Goal: Task Accomplishment & Management: Manage account settings

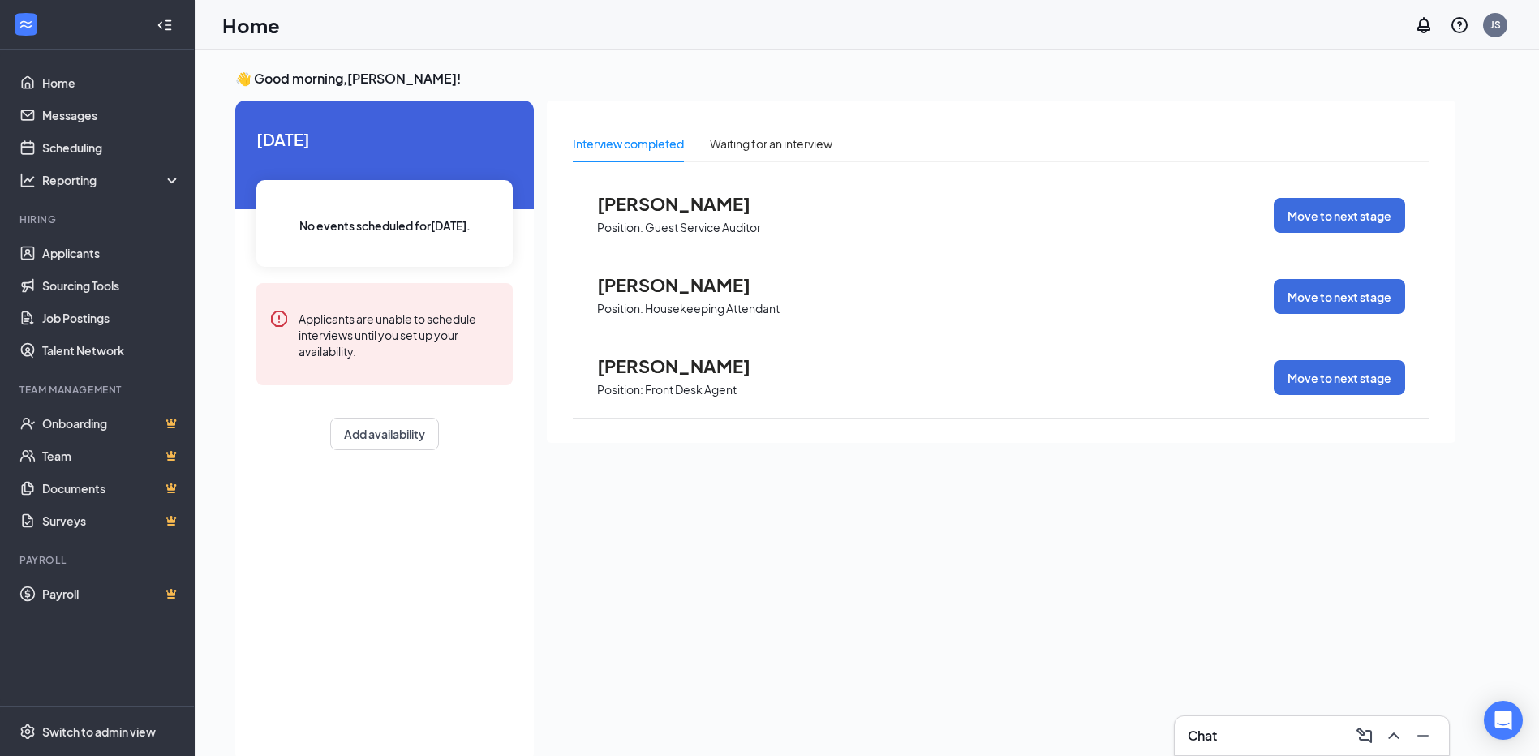
click at [630, 370] on span "[PERSON_NAME]" at bounding box center [686, 365] width 178 height 21
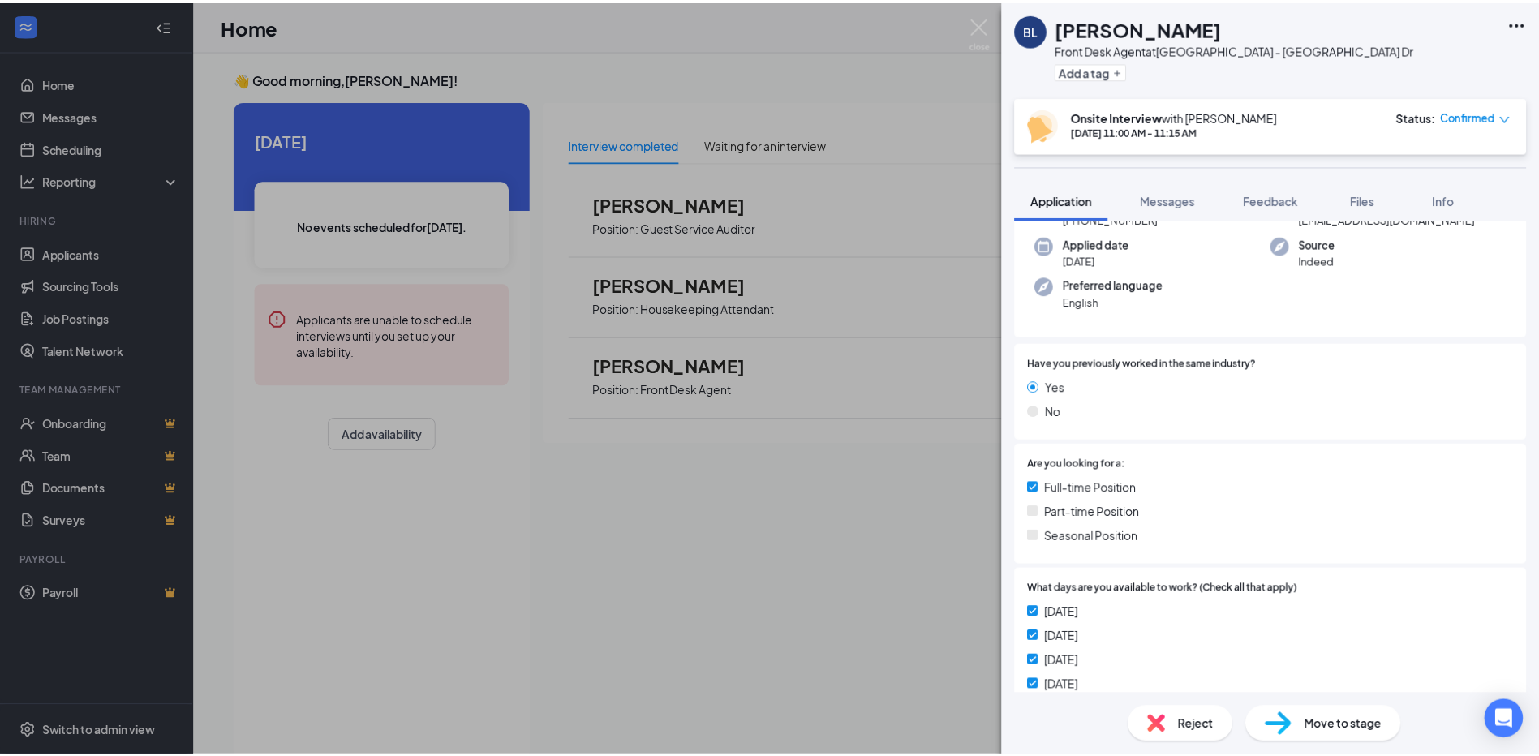
scroll to position [162, 0]
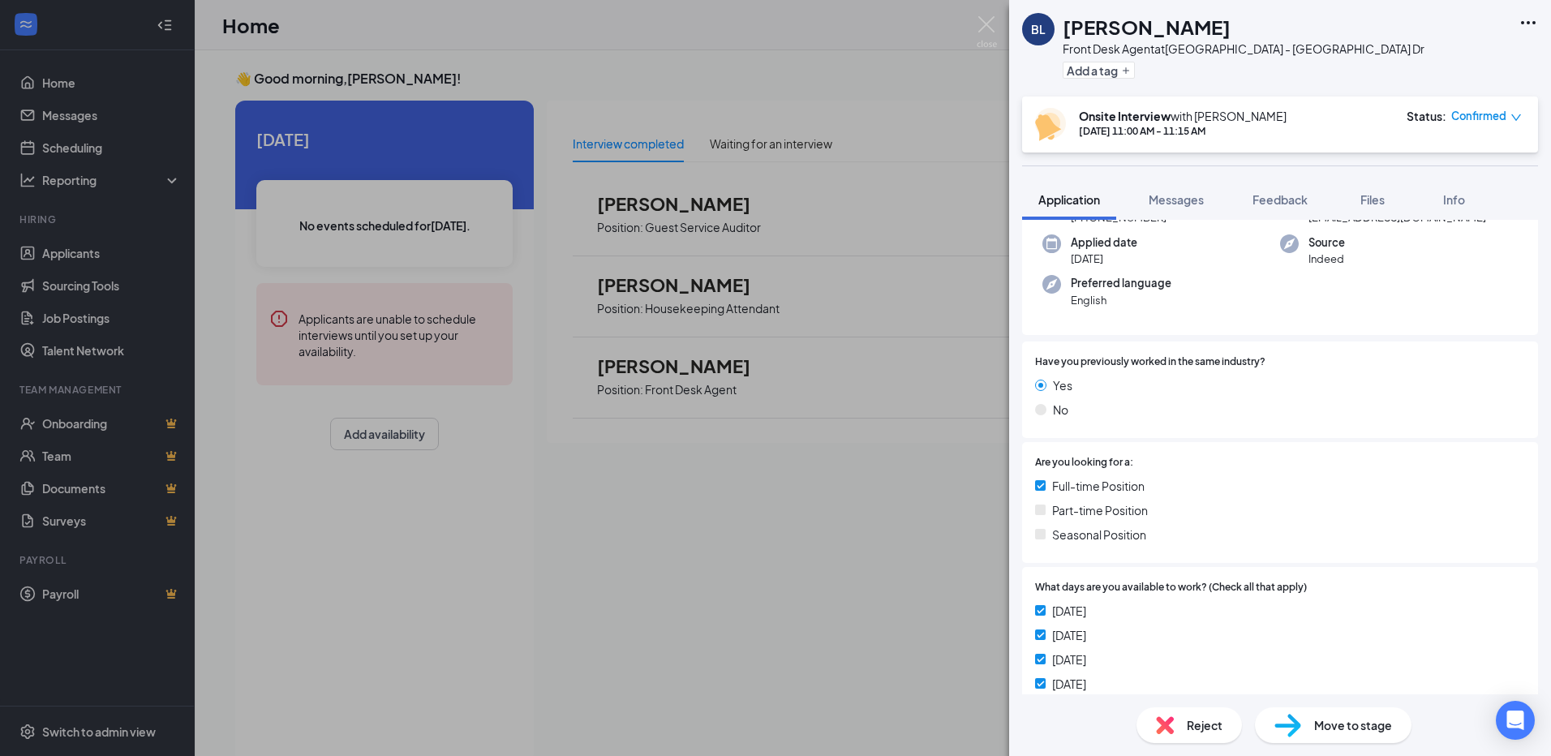
click at [54, 88] on div "[PERSON_NAME] Front Desk Agent at [GEOGRAPHIC_DATA] - [GEOGRAPHIC_DATA] Dr Add …" at bounding box center [775, 378] width 1551 height 756
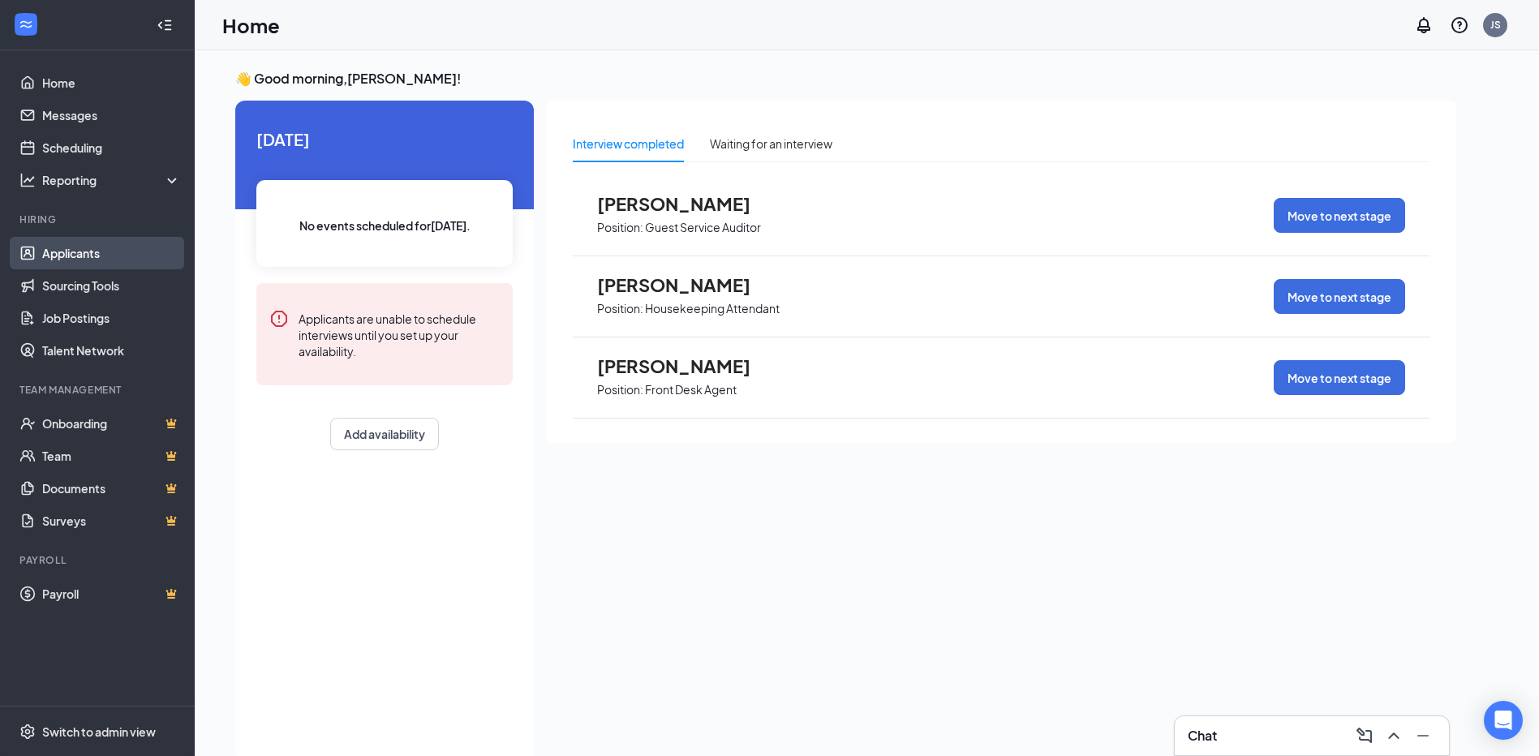
click at [79, 251] on link "Applicants" at bounding box center [111, 253] width 139 height 32
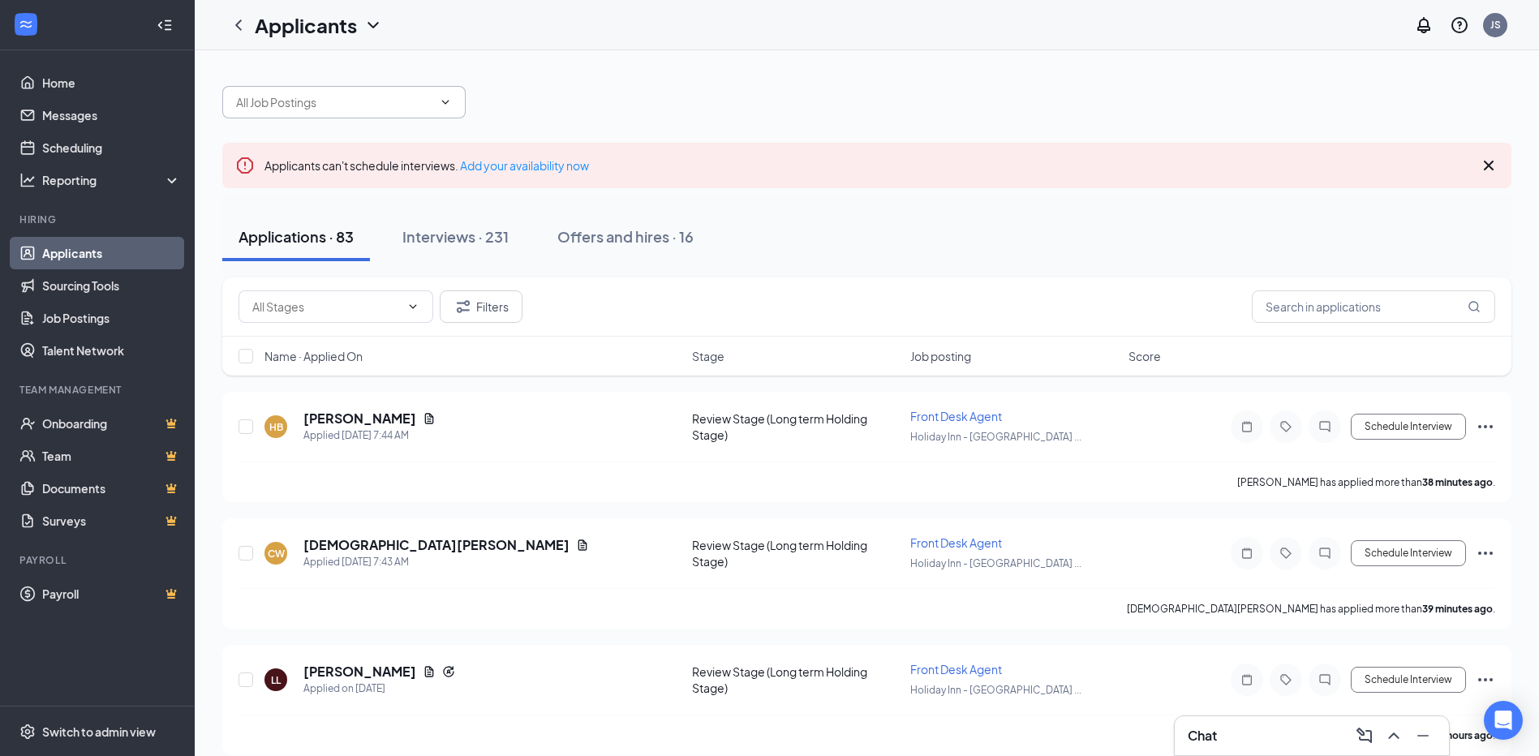
click at [446, 97] on icon "ChevronDown" at bounding box center [445, 102] width 13 height 13
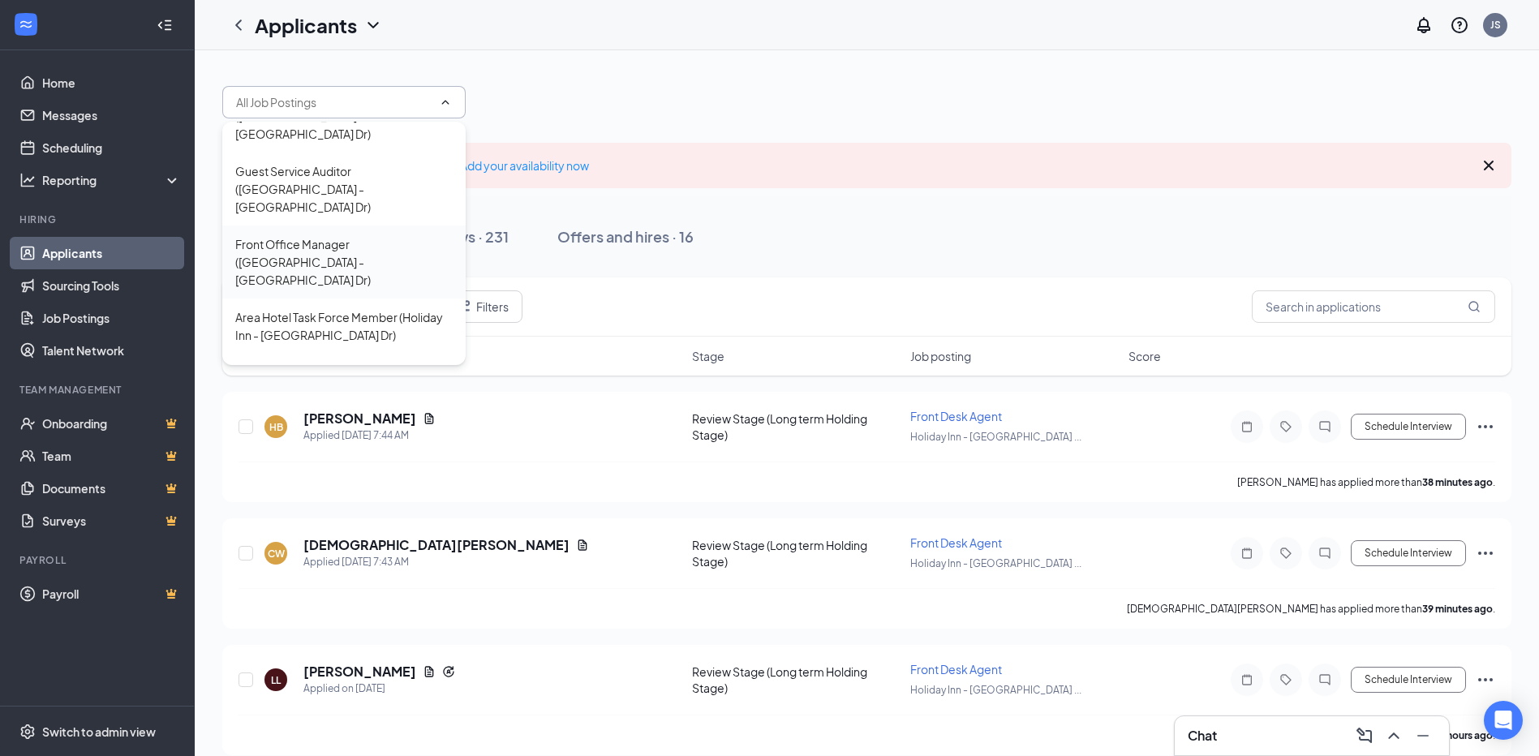
scroll to position [162, 0]
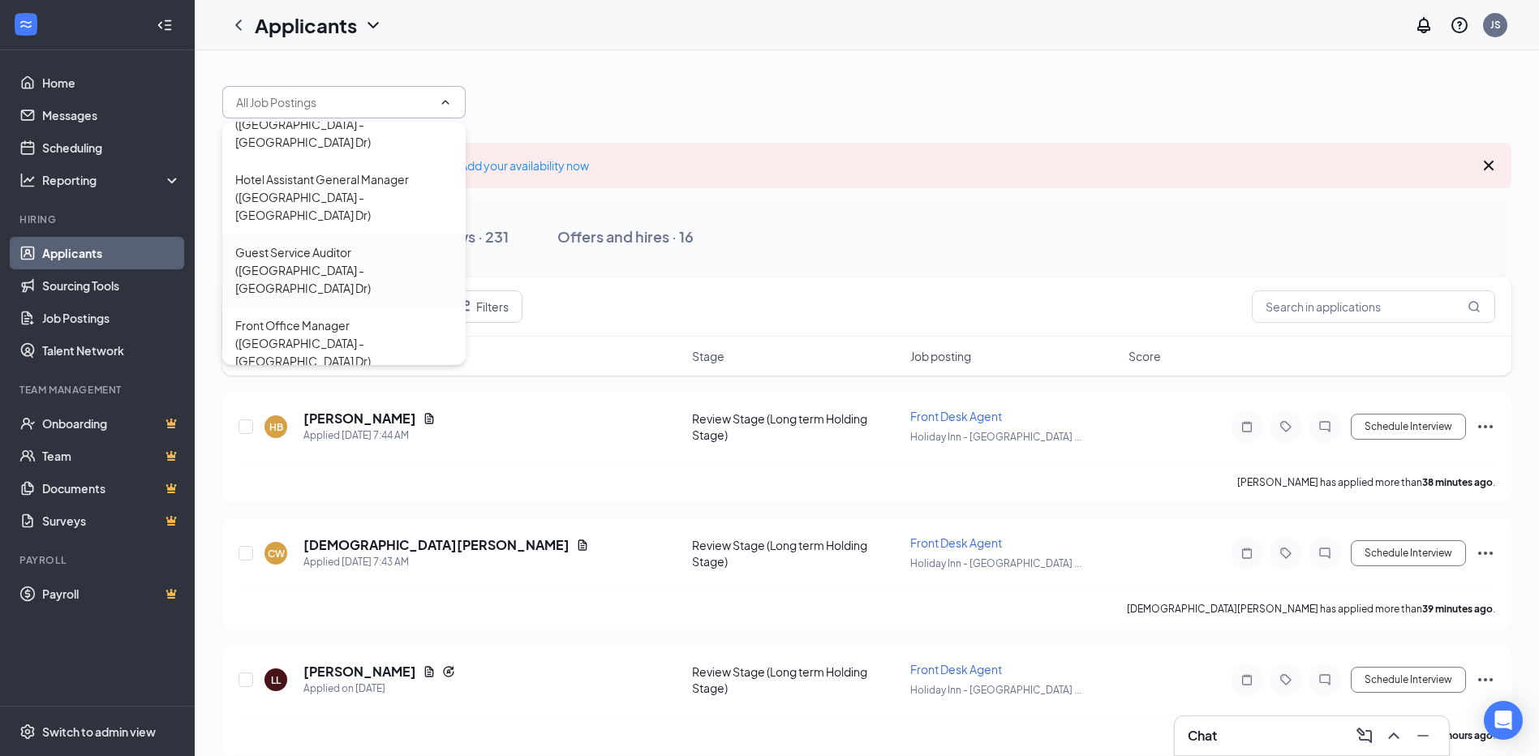
click at [333, 243] on div "Guest Service Auditor ([GEOGRAPHIC_DATA] - [GEOGRAPHIC_DATA] Dr)" at bounding box center [343, 270] width 217 height 54
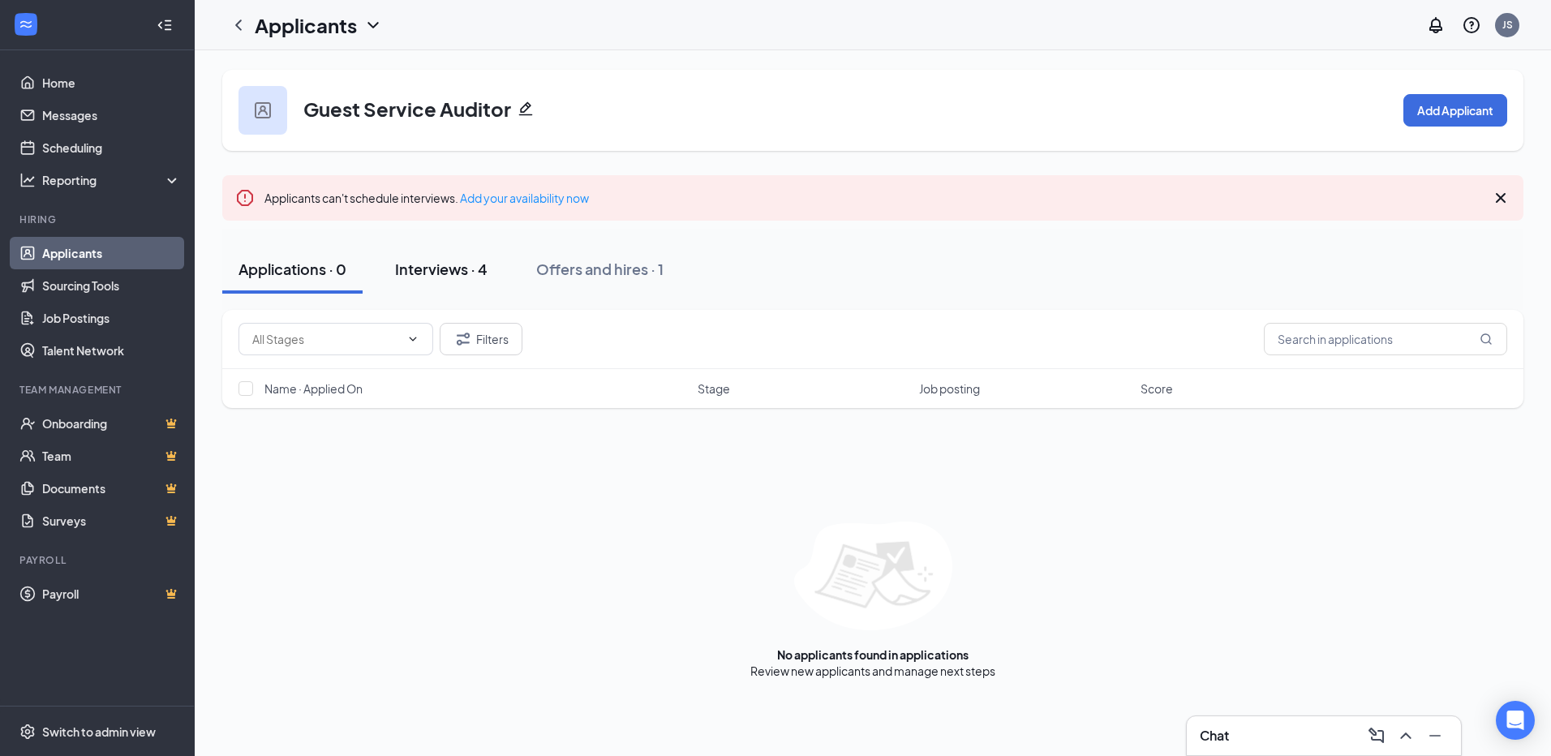
click at [451, 269] on div "Interviews · 4" at bounding box center [441, 269] width 92 height 20
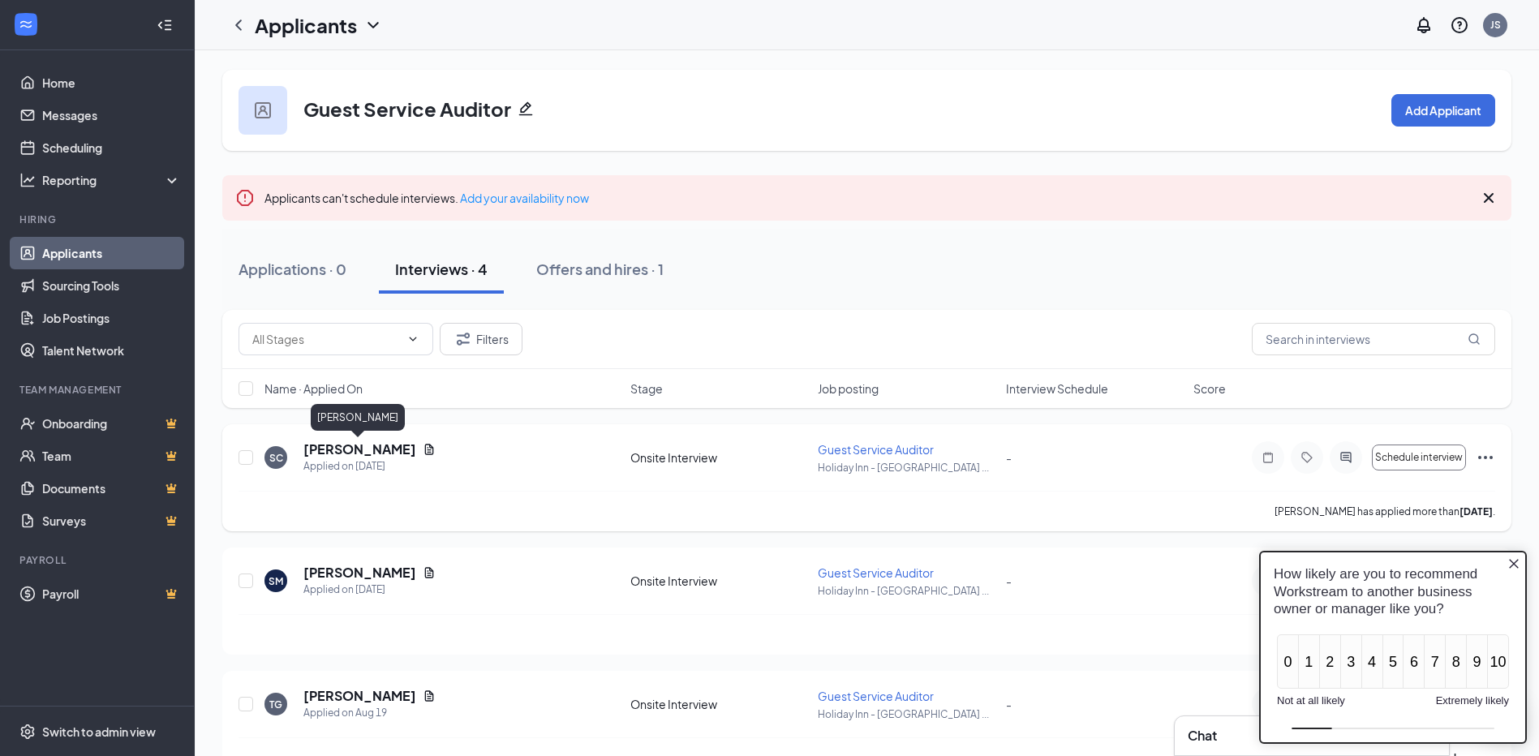
click at [367, 451] on h5 "[PERSON_NAME]" at bounding box center [359, 450] width 113 height 18
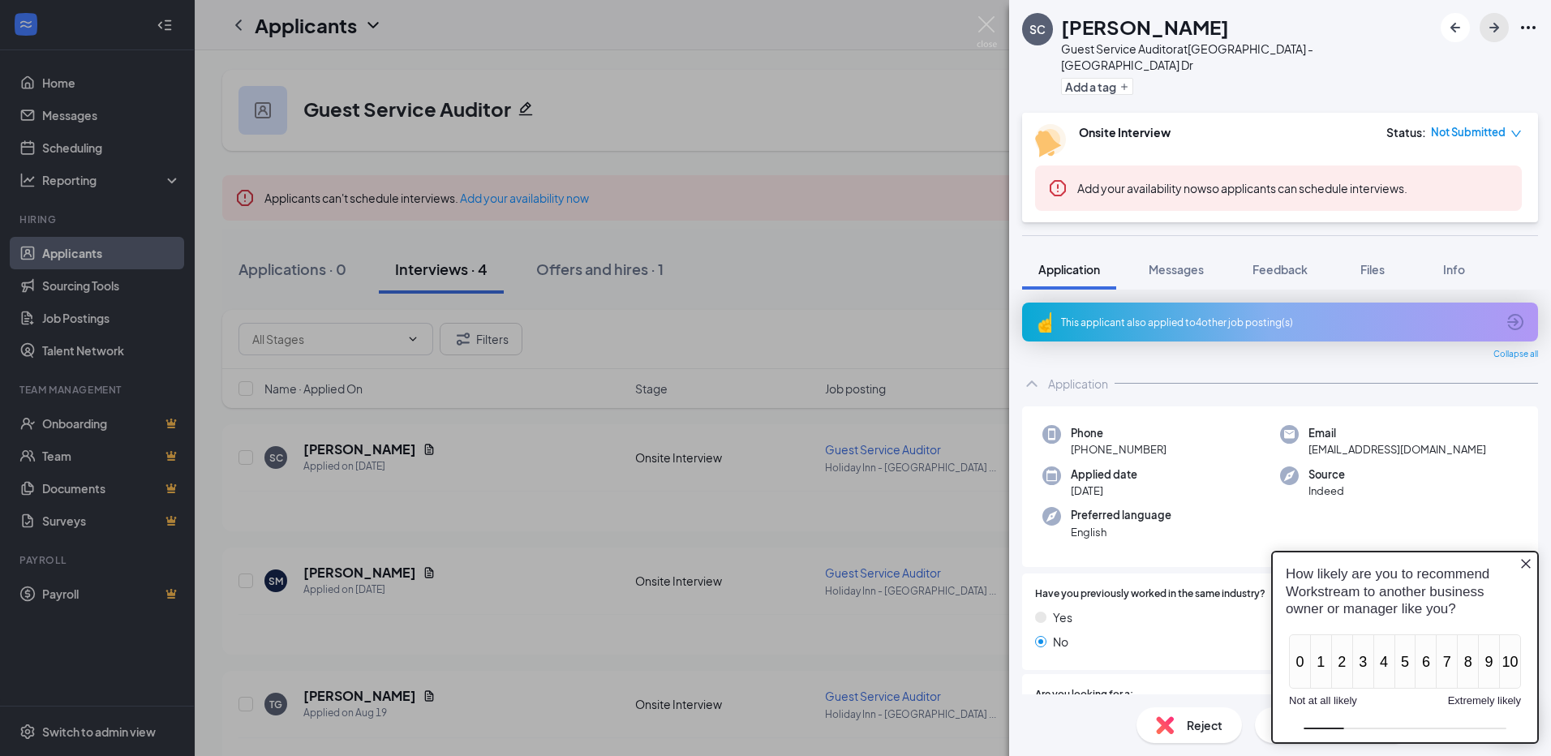
drag, startPoint x: 1498, startPoint y: 24, endPoint x: 1487, endPoint y: 22, distance: 11.5
click at [1498, 24] on icon "ArrowRight" at bounding box center [1494, 27] width 19 height 19
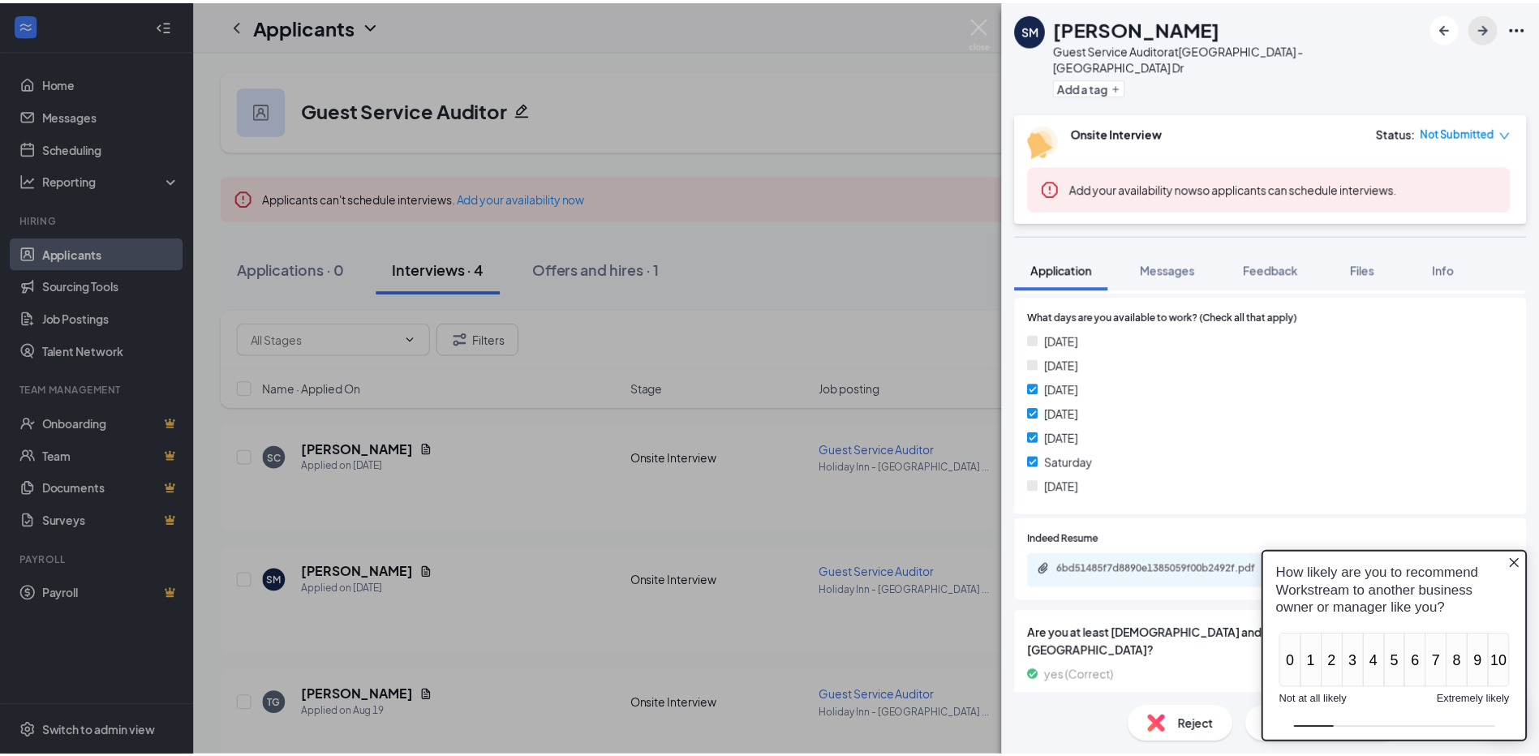
scroll to position [506, 0]
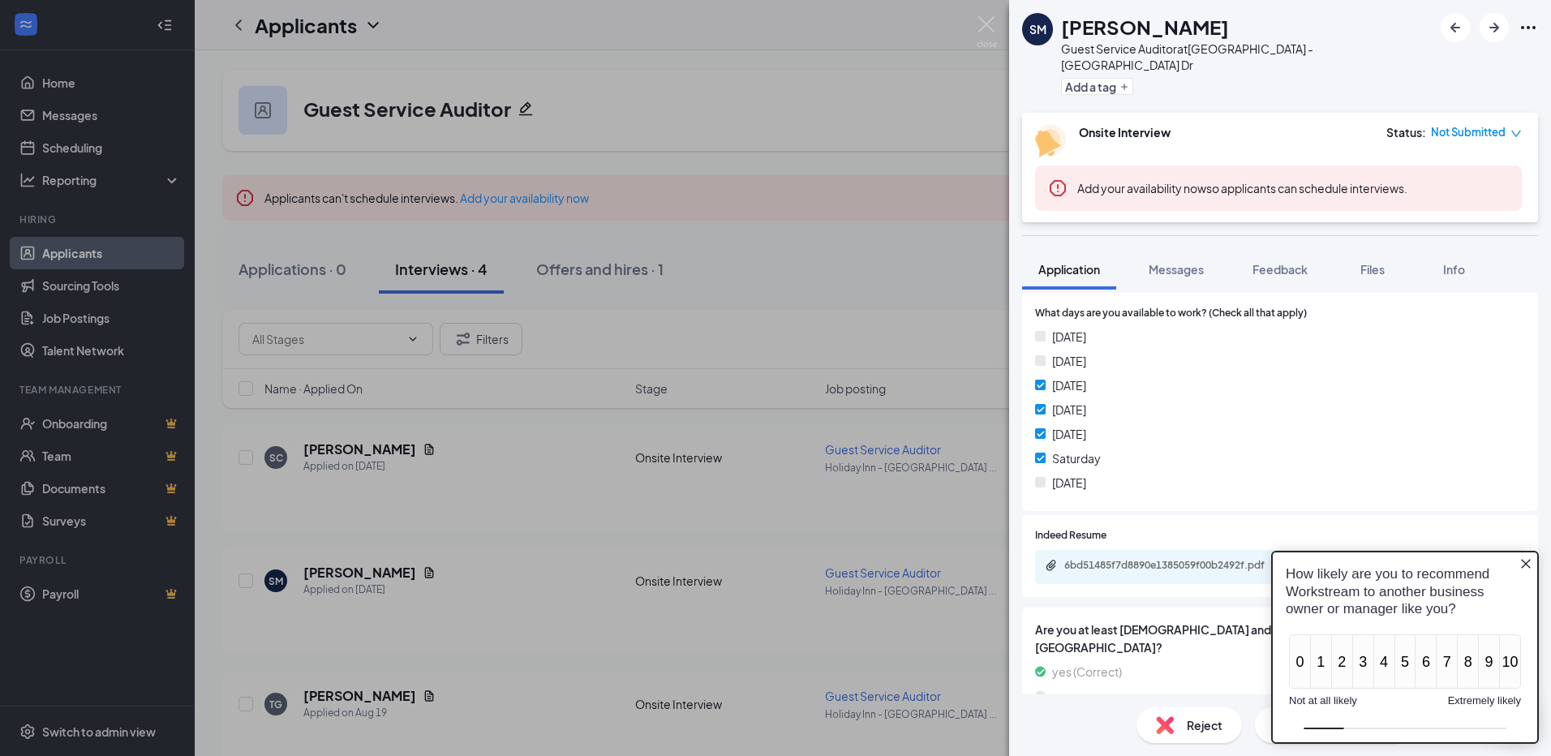
click at [75, 323] on div "SM [PERSON_NAME] Guest Service Auditor at [GEOGRAPHIC_DATA] - [GEOGRAPHIC_DATA]…" at bounding box center [775, 378] width 1551 height 756
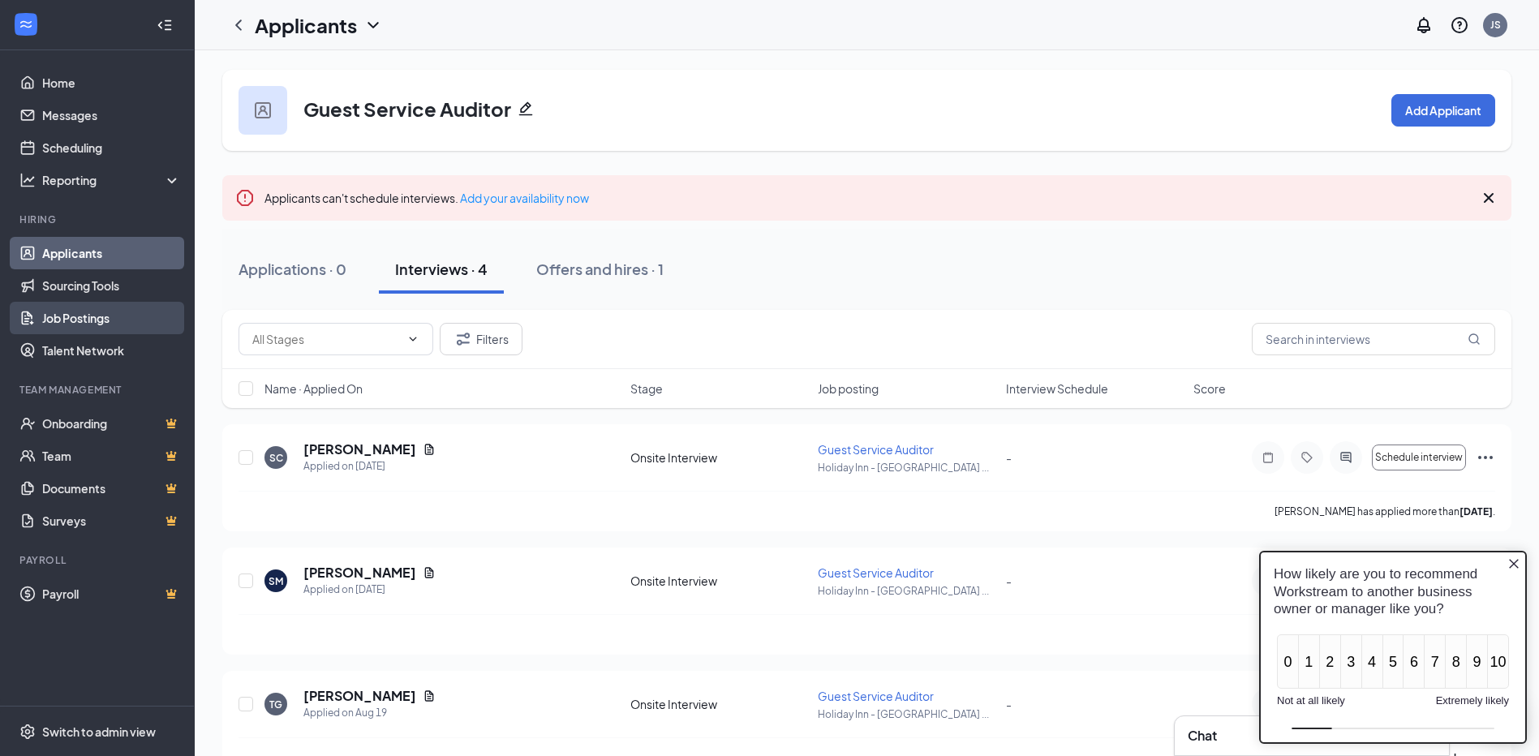
click at [73, 312] on link "Job Postings" at bounding box center [111, 318] width 139 height 32
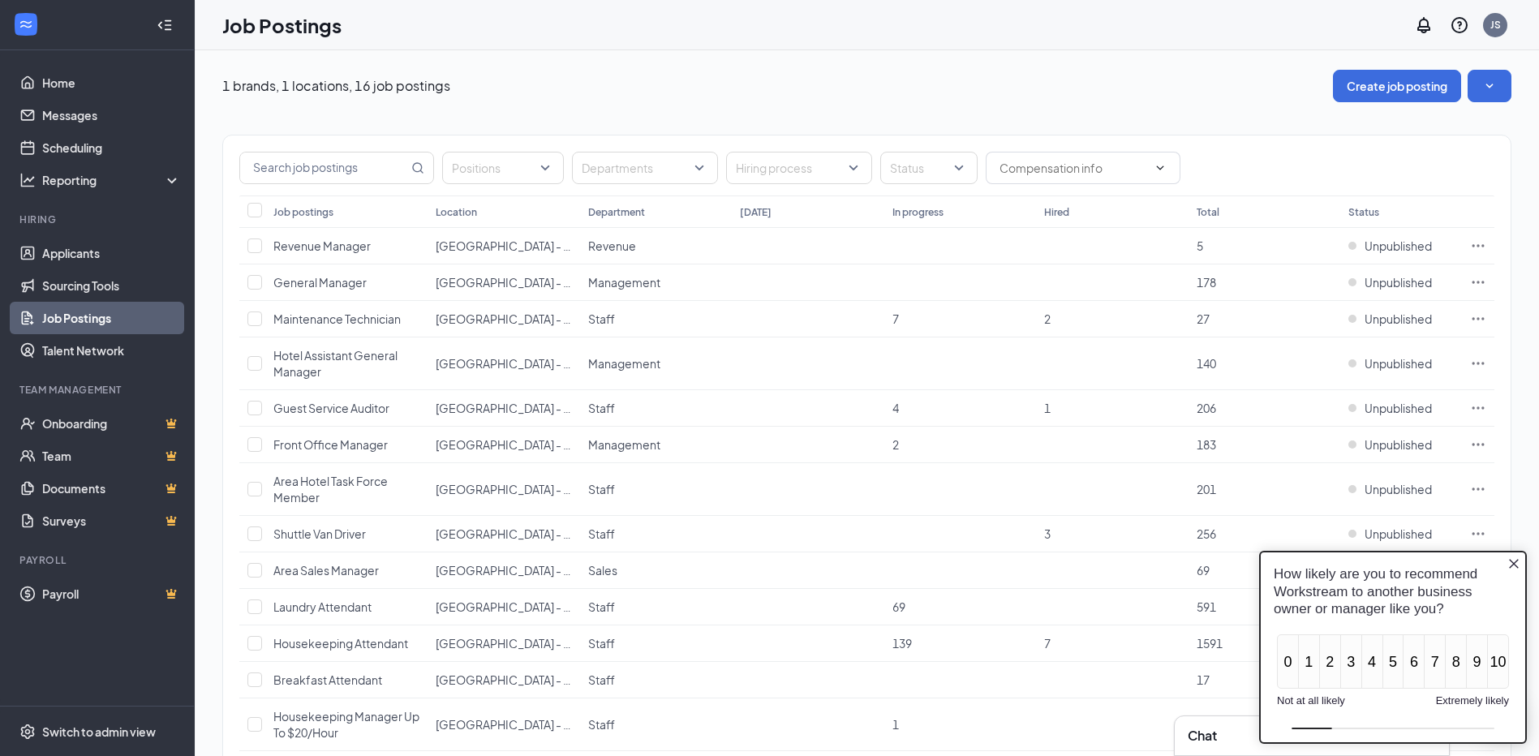
click at [1512, 565] on icon "Close button" at bounding box center [1513, 563] width 13 height 13
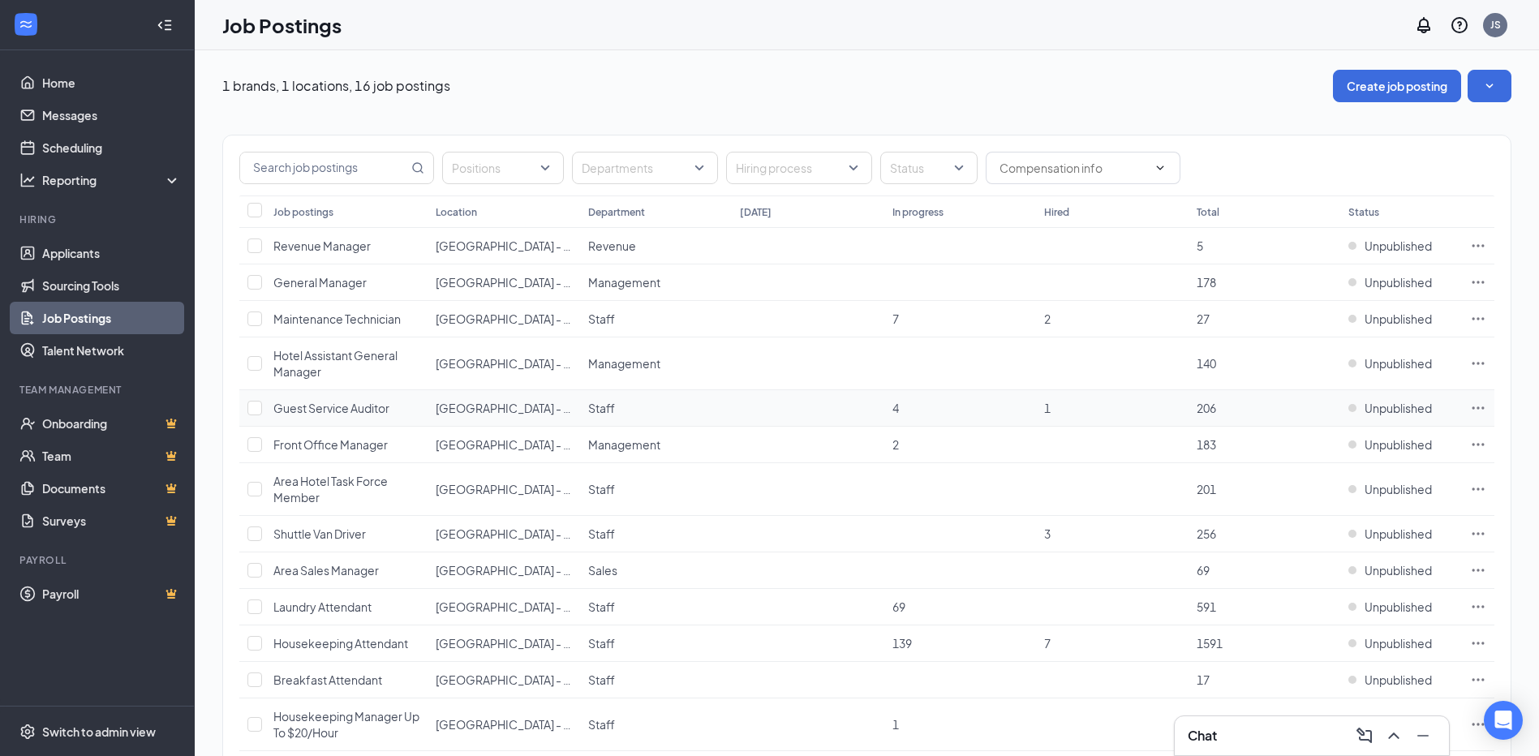
click at [245, 410] on td at bounding box center [252, 408] width 26 height 37
click at [257, 409] on input "checkbox" at bounding box center [254, 408] width 15 height 15
checkbox input "true"
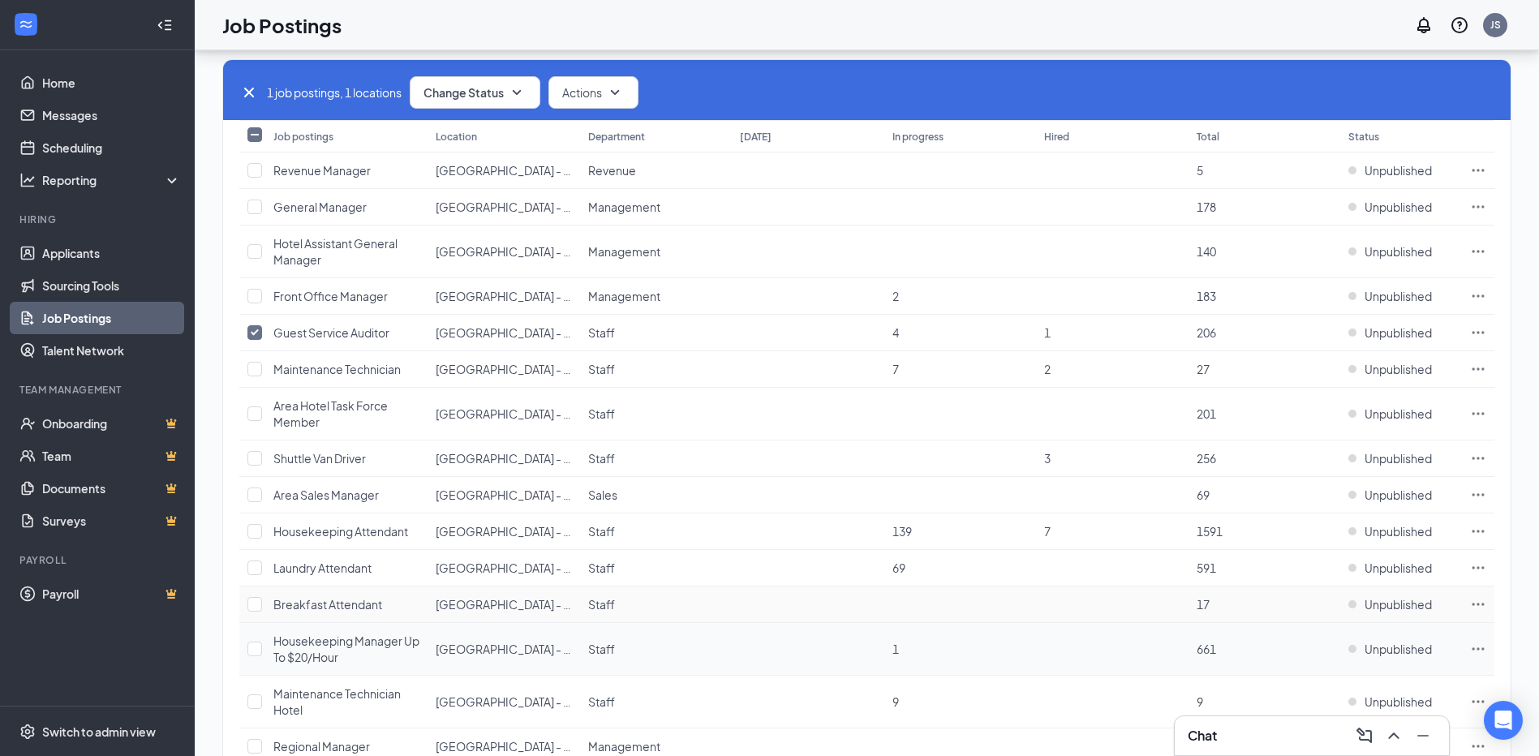
scroll to position [211, 0]
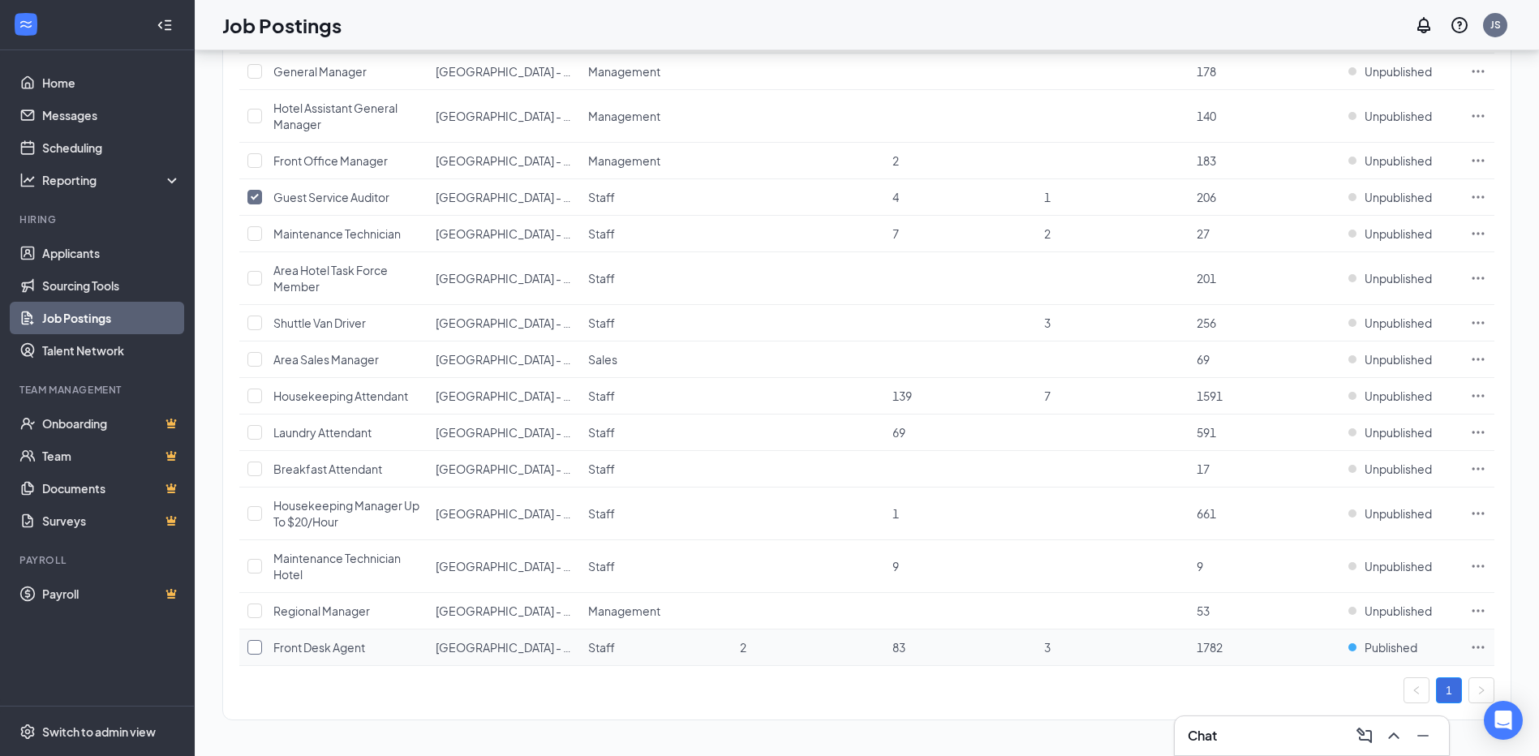
click at [247, 651] on input "checkbox" at bounding box center [254, 647] width 15 height 15
checkbox input "true"
click at [251, 394] on input "checkbox" at bounding box center [254, 396] width 15 height 15
checkbox input "true"
click at [1267, 703] on div "1" at bounding box center [866, 690] width 1255 height 26
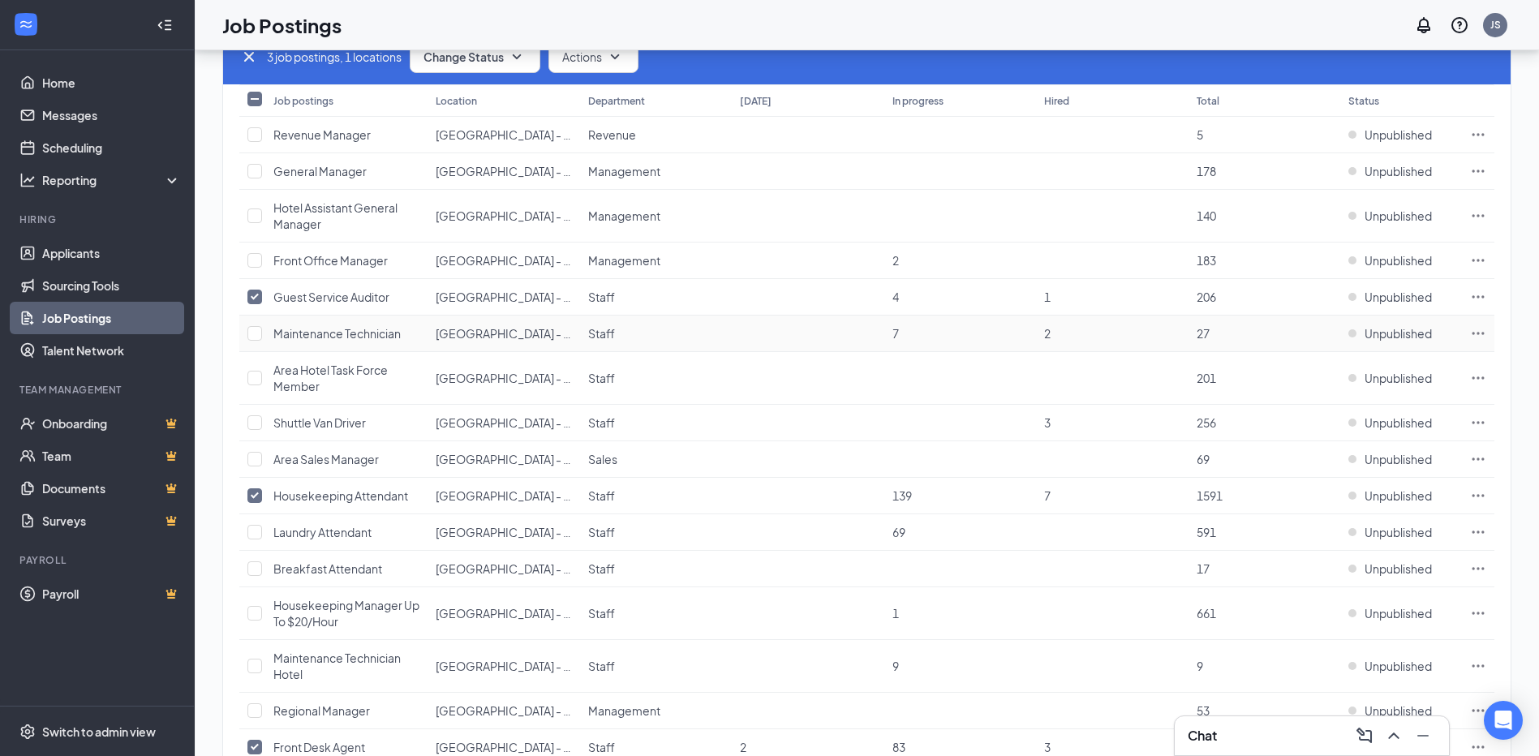
scroll to position [0, 0]
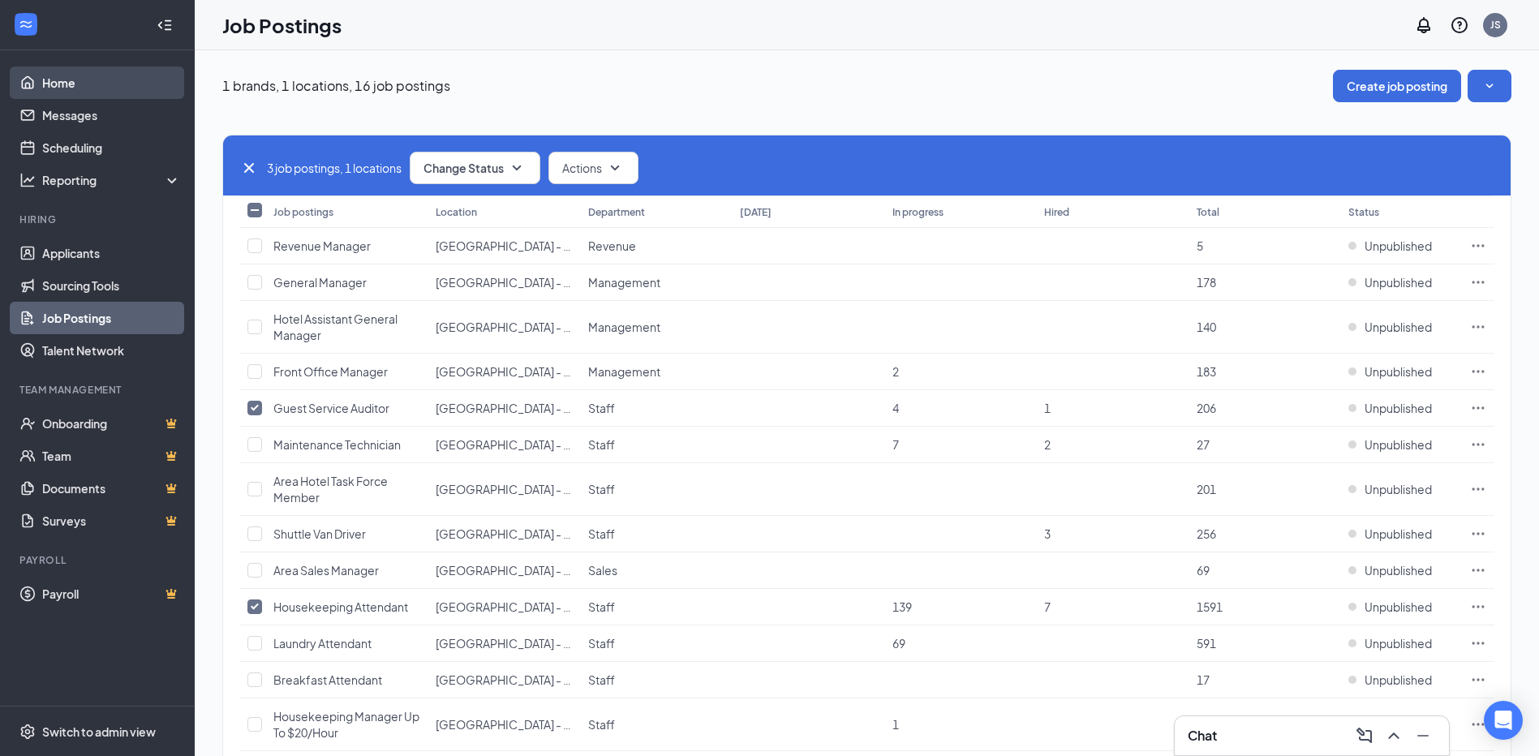
click at [77, 93] on link "Home" at bounding box center [111, 83] width 139 height 32
